Goal: Task Accomplishment & Management: Manage account settings

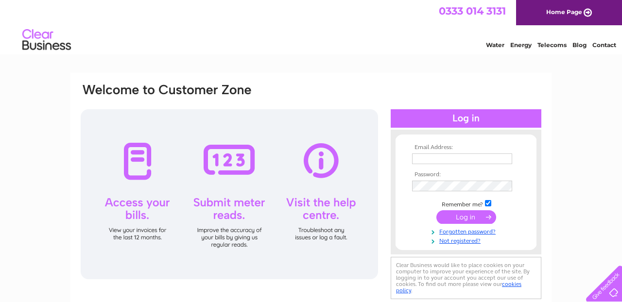
type input "anthony.cunningham@hotmail.co.uk"
click at [142, 206] on div at bounding box center [229, 194] width 297 height 170
click at [479, 216] on input "submit" at bounding box center [466, 217] width 60 height 14
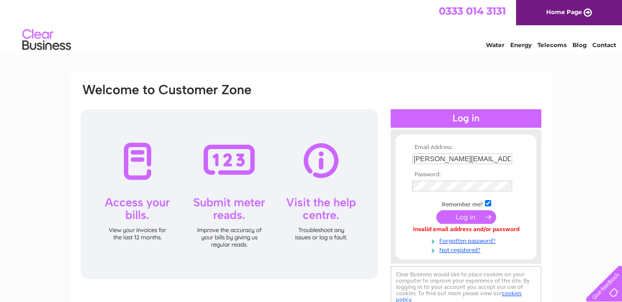
click at [476, 216] on input "submit" at bounding box center [466, 217] width 60 height 14
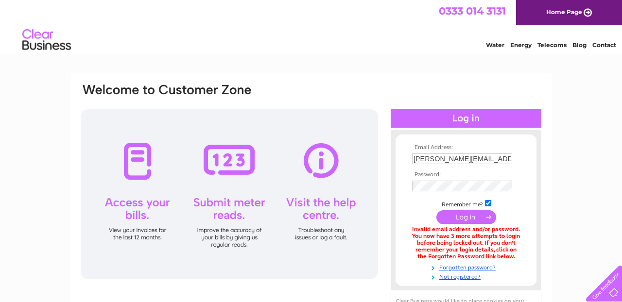
click at [594, 214] on div "Email Address: anthony.cunningham@hotmail.co.uk Password:" at bounding box center [311, 293] width 622 height 441
click at [458, 219] on input "submit" at bounding box center [466, 217] width 60 height 14
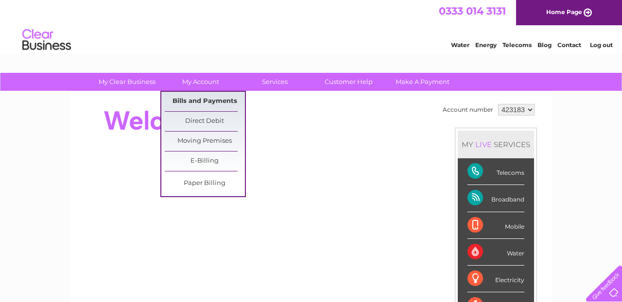
click at [207, 96] on link "Bills and Payments" at bounding box center [205, 101] width 80 height 19
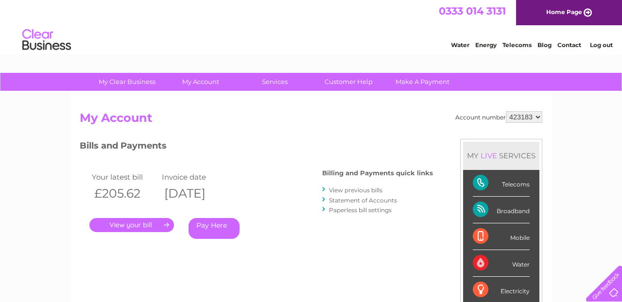
click at [144, 225] on link "." at bounding box center [131, 225] width 85 height 14
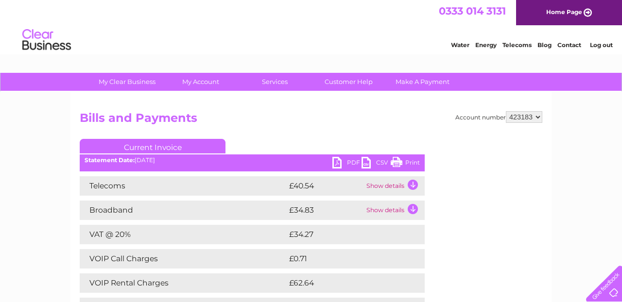
click at [398, 160] on link "Print" at bounding box center [405, 164] width 29 height 14
click at [413, 184] on td "Show details" at bounding box center [394, 185] width 61 height 19
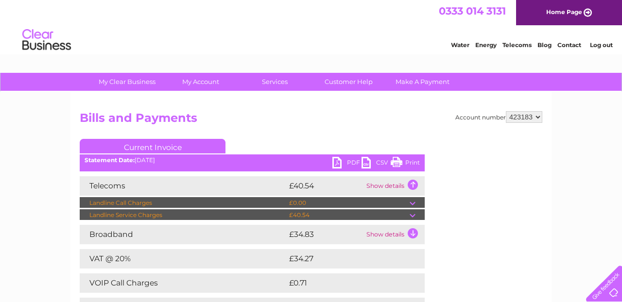
click at [412, 232] on td "Show details" at bounding box center [394, 234] width 61 height 19
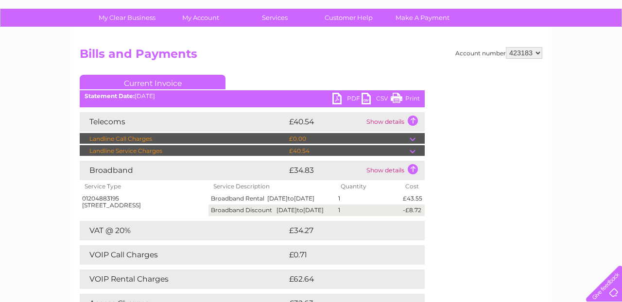
scroll to position [49, 0]
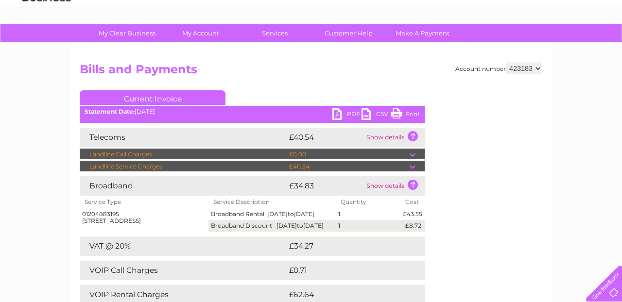
click at [412, 110] on link "Print" at bounding box center [405, 115] width 29 height 14
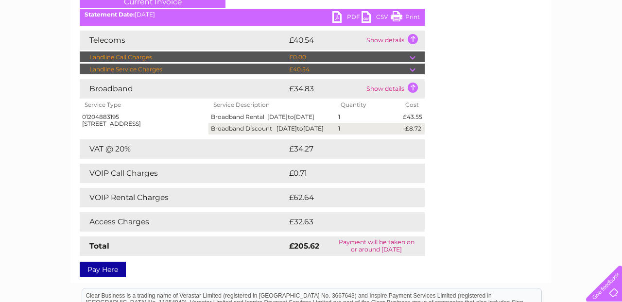
scroll to position [194, 0]
